Goal: Find specific page/section: Find specific page/section

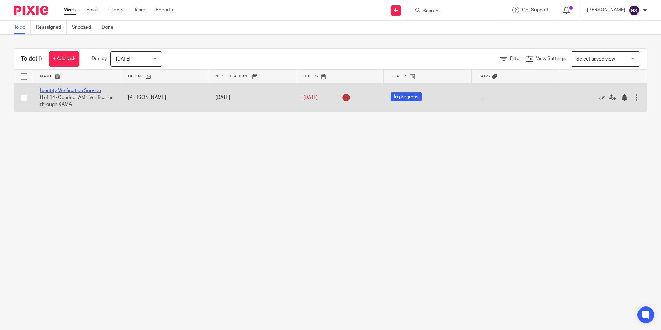
click at [65, 88] on link "Identity Verification Service" at bounding box center [70, 90] width 61 height 5
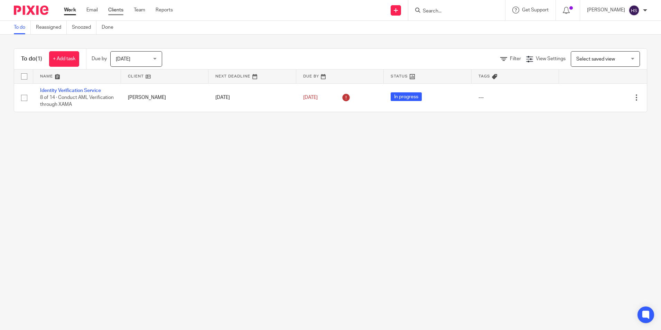
click at [119, 9] on link "Clients" at bounding box center [115, 10] width 15 height 7
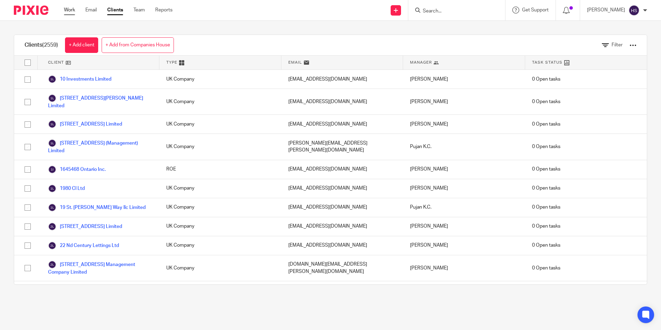
click at [72, 13] on link "Work" at bounding box center [69, 10] width 11 height 7
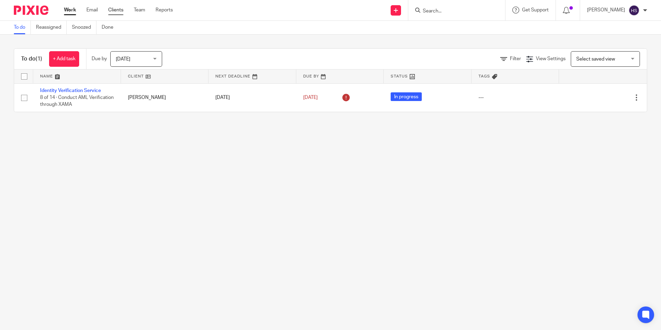
click at [111, 11] on link "Clients" at bounding box center [115, 10] width 15 height 7
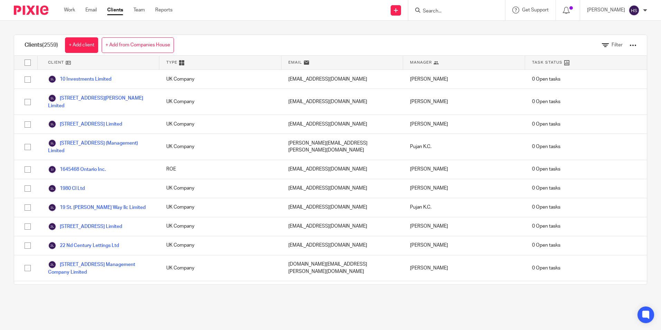
click at [420, 9] on icon at bounding box center [417, 10] width 5 height 5
click at [434, 12] on input "Search" at bounding box center [453, 11] width 62 height 6
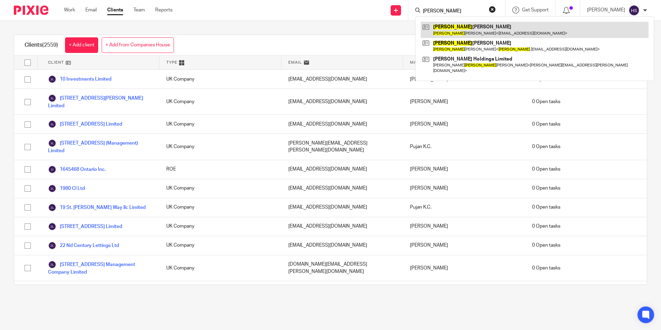
type input "[PERSON_NAME]"
click at [477, 25] on link at bounding box center [535, 30] width 228 height 16
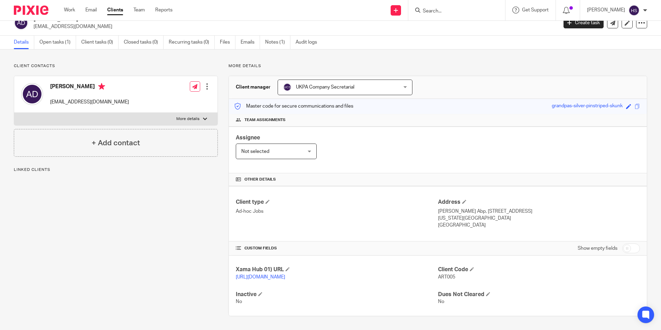
scroll to position [17, 0]
